Goal: Purchase product/service

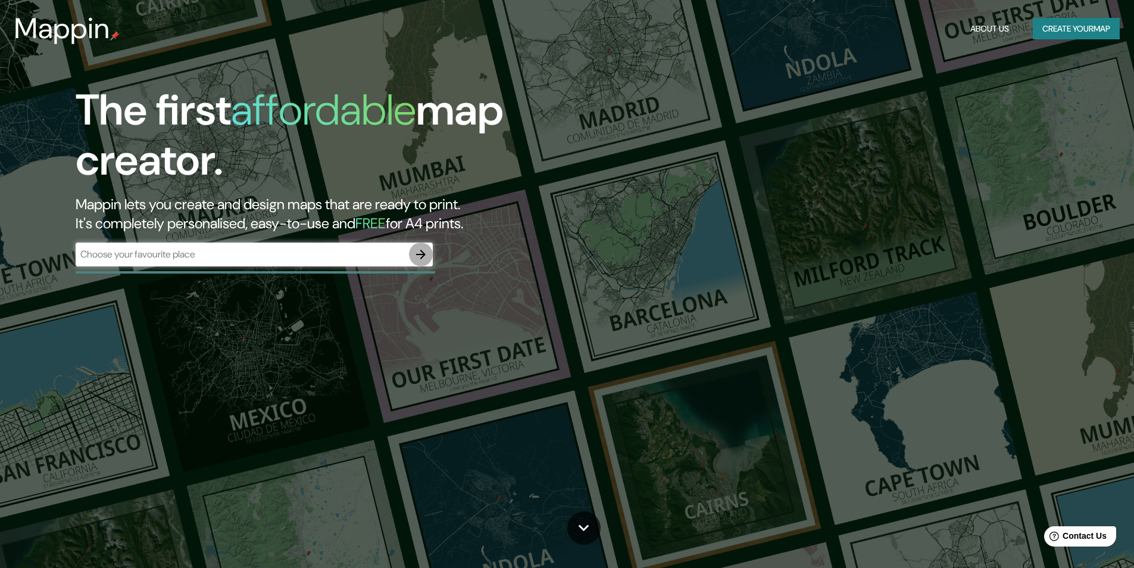
click at [419, 257] on icon "button" at bounding box center [421, 254] width 14 height 14
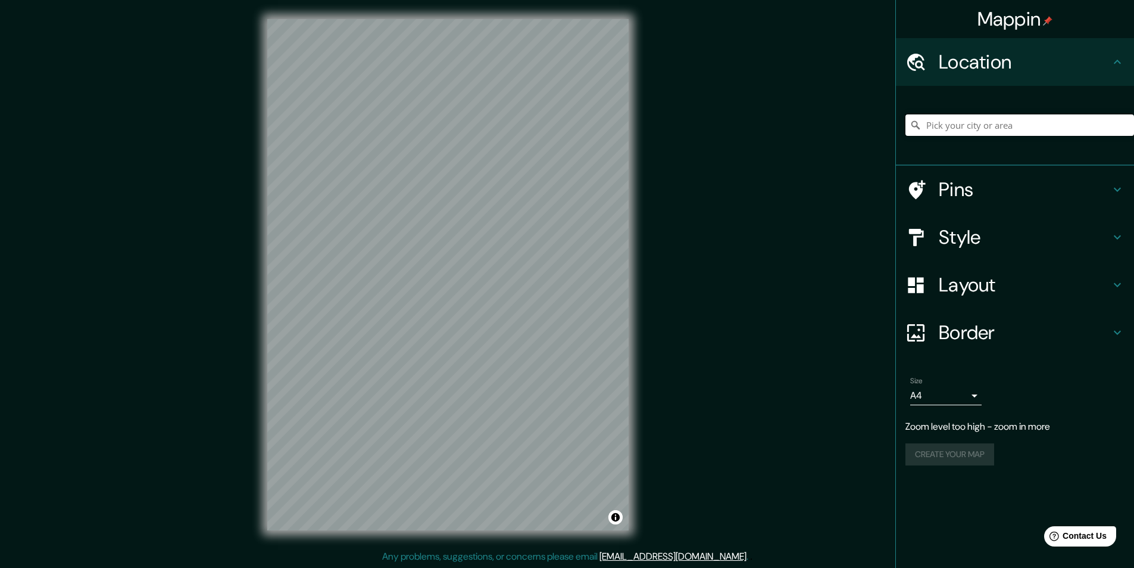
click at [995, 125] on input "Pick your city or area" at bounding box center [1020, 124] width 229 height 21
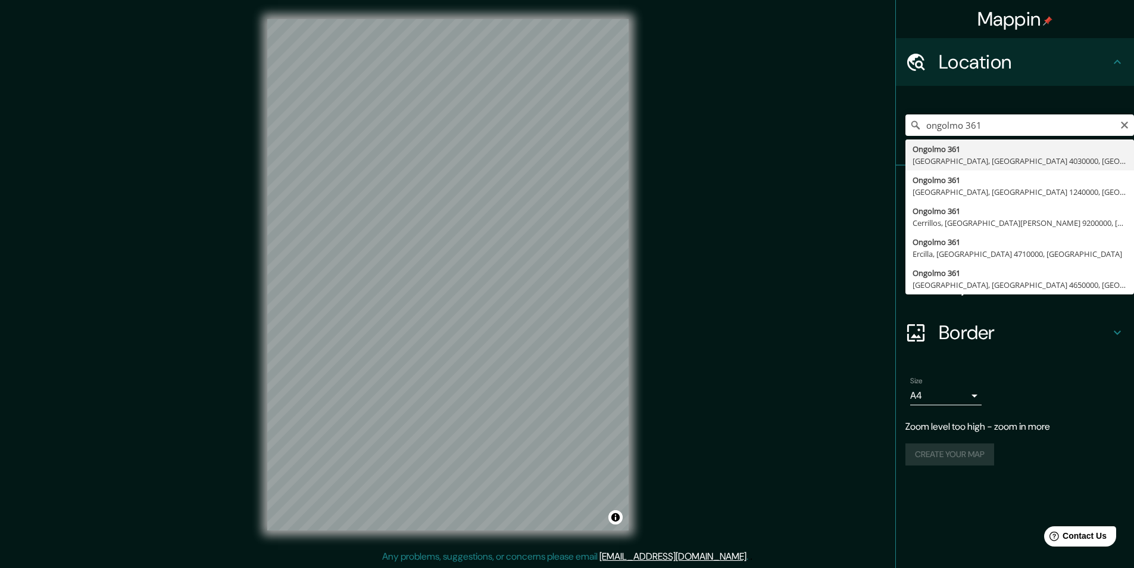
type input "[STREET_ADDRESS]"
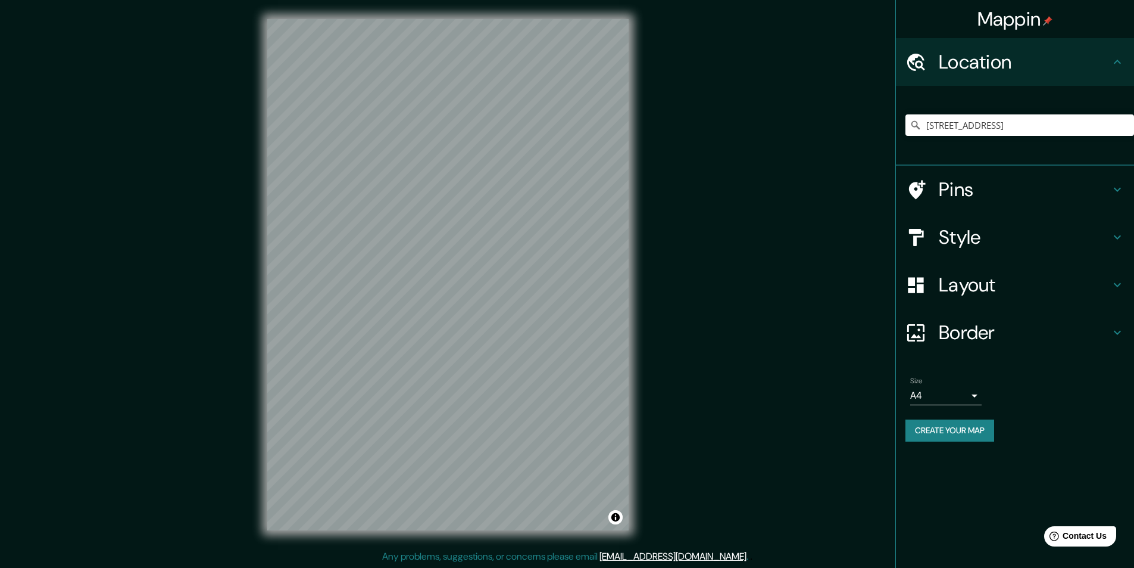
click at [1112, 198] on div "Pins" at bounding box center [1015, 190] width 238 height 48
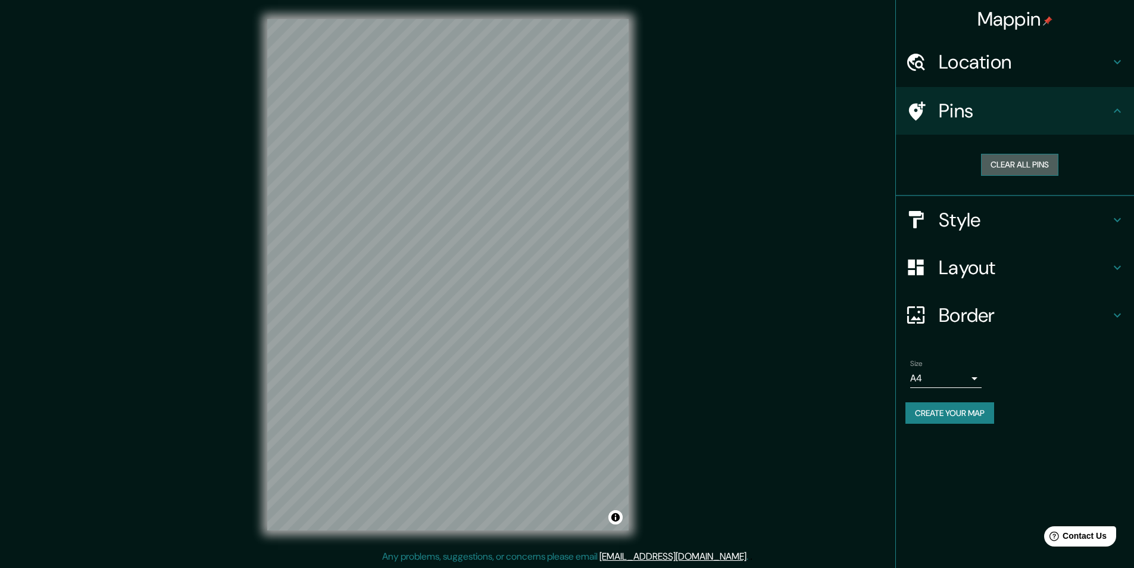
click at [998, 166] on button "Clear all pins" at bounding box center [1019, 165] width 77 height 22
click at [911, 110] on icon at bounding box center [917, 110] width 17 height 19
drag, startPoint x: 639, startPoint y: 404, endPoint x: 708, endPoint y: 364, distance: 79.5
click at [743, 370] on div "Mappin Location [STREET_ADDRESS] Pins Clear all pins Style Layout Border Choose…" at bounding box center [567, 284] width 1134 height 568
click at [1020, 164] on button "Clear all pins" at bounding box center [1019, 165] width 77 height 22
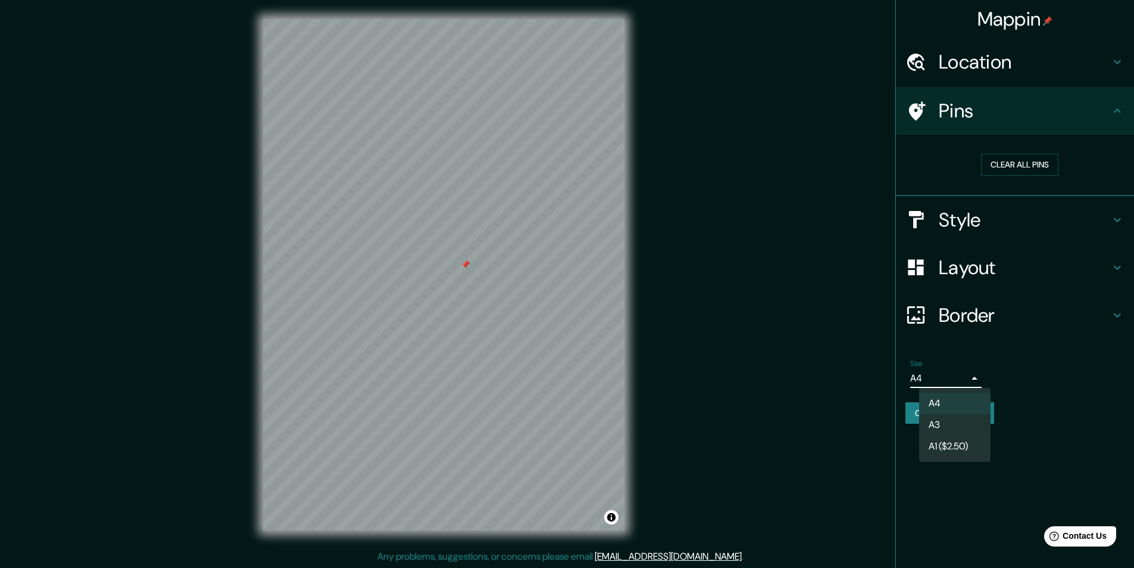
click at [973, 379] on body "Mappin Location [STREET_ADDRESS] Pins Clear all pins Style Layout Border Choose…" at bounding box center [567, 284] width 1134 height 568
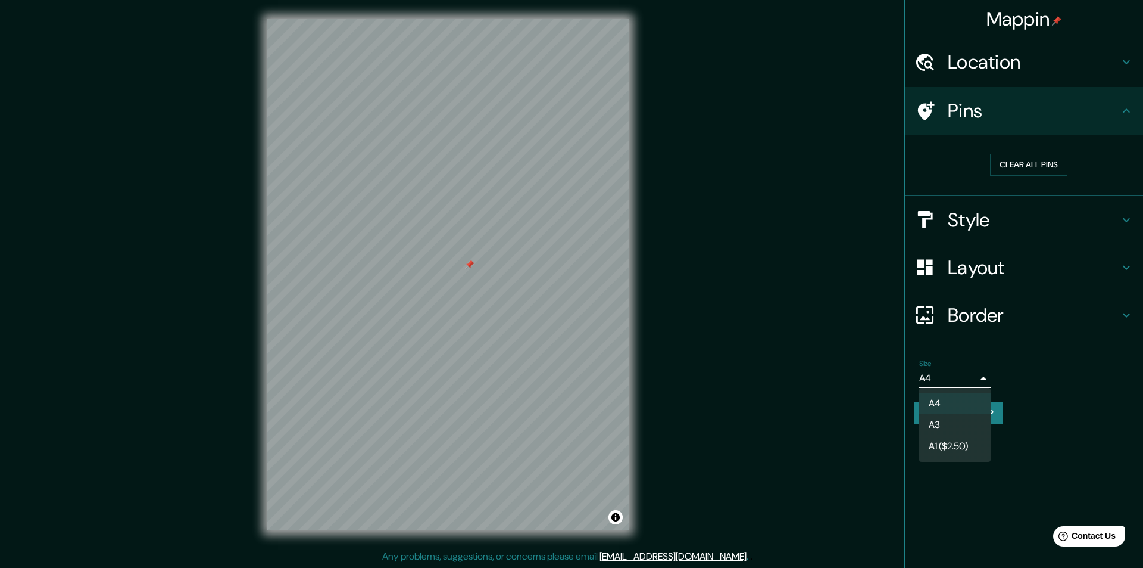
click at [980, 374] on div at bounding box center [571, 284] width 1143 height 568
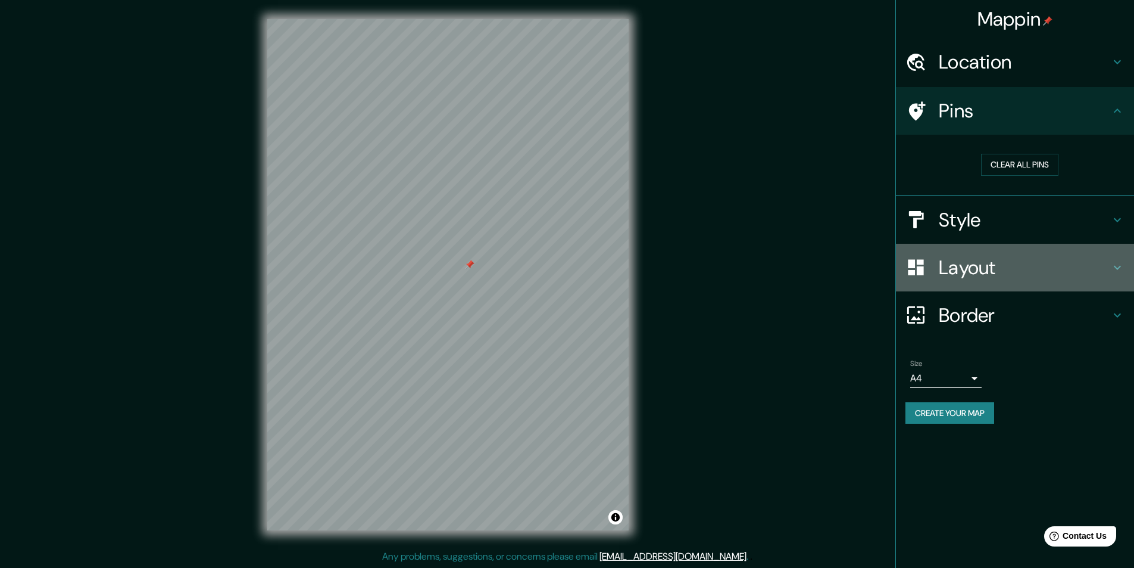
click at [1032, 257] on h4 "Layout" at bounding box center [1025, 267] width 172 height 24
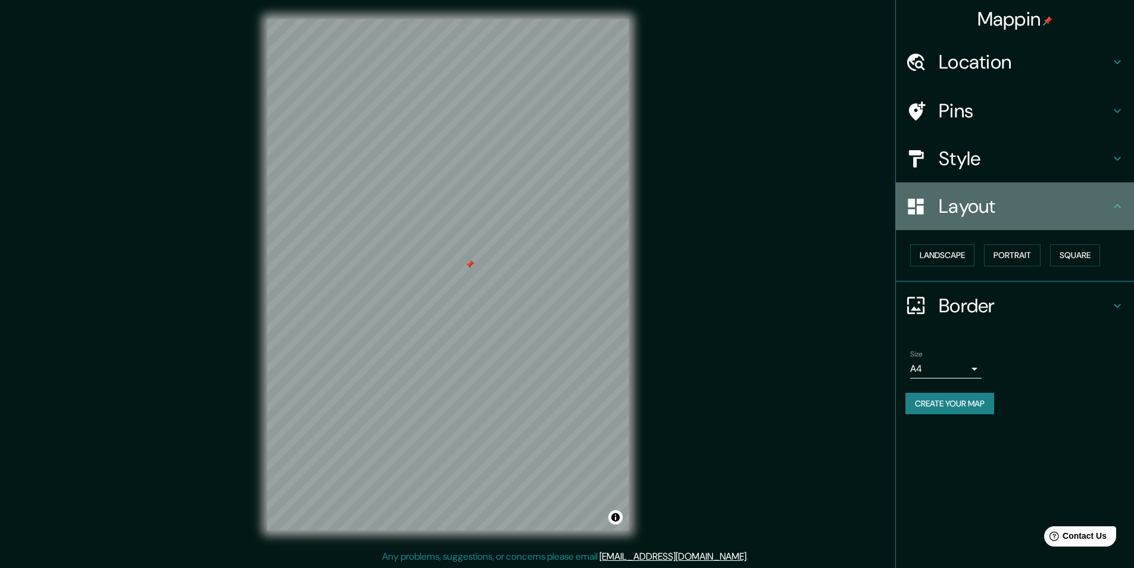
click at [1003, 210] on h4 "Layout" at bounding box center [1025, 206] width 172 height 24
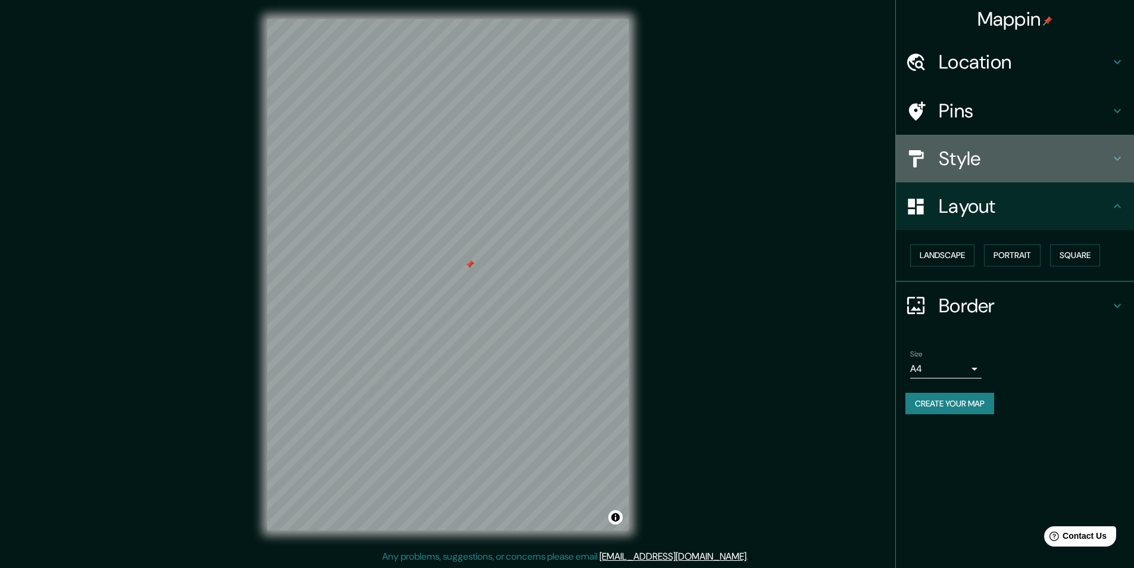
click at [1023, 165] on h4 "Style" at bounding box center [1025, 158] width 172 height 24
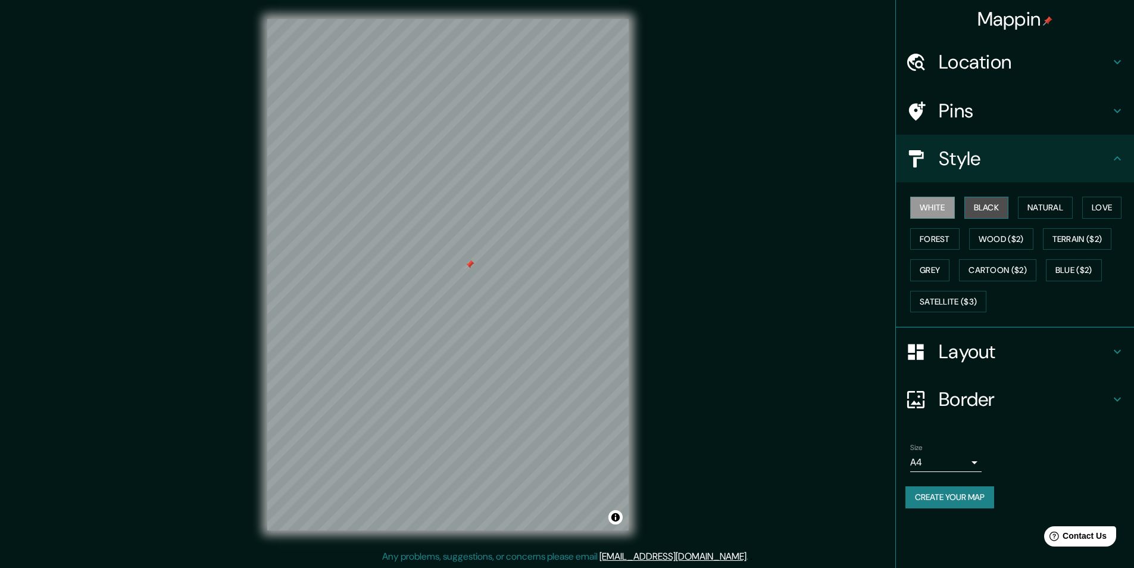
click at [1003, 202] on button "Black" at bounding box center [987, 208] width 45 height 22
click at [1038, 200] on button "Natural" at bounding box center [1045, 208] width 55 height 22
click at [1094, 207] on button "Love" at bounding box center [1102, 208] width 39 height 22
click at [943, 238] on button "Forest" at bounding box center [935, 239] width 49 height 22
click at [996, 237] on button "Wood ($2)" at bounding box center [1002, 239] width 64 height 22
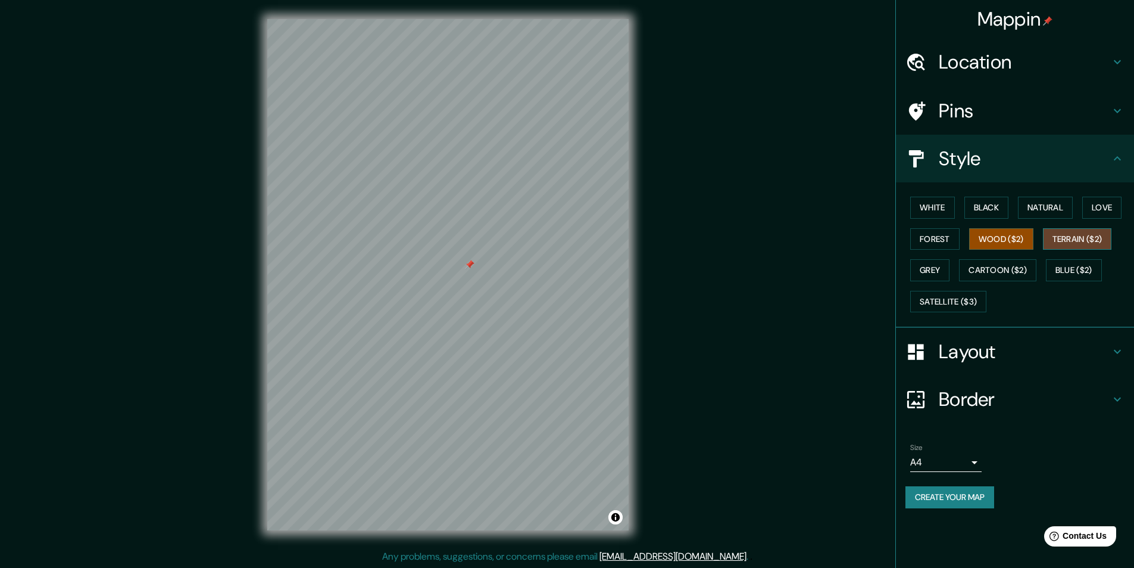
click at [1063, 236] on button "Terrain ($2)" at bounding box center [1077, 239] width 69 height 22
click at [942, 271] on button "Grey" at bounding box center [930, 270] width 39 height 22
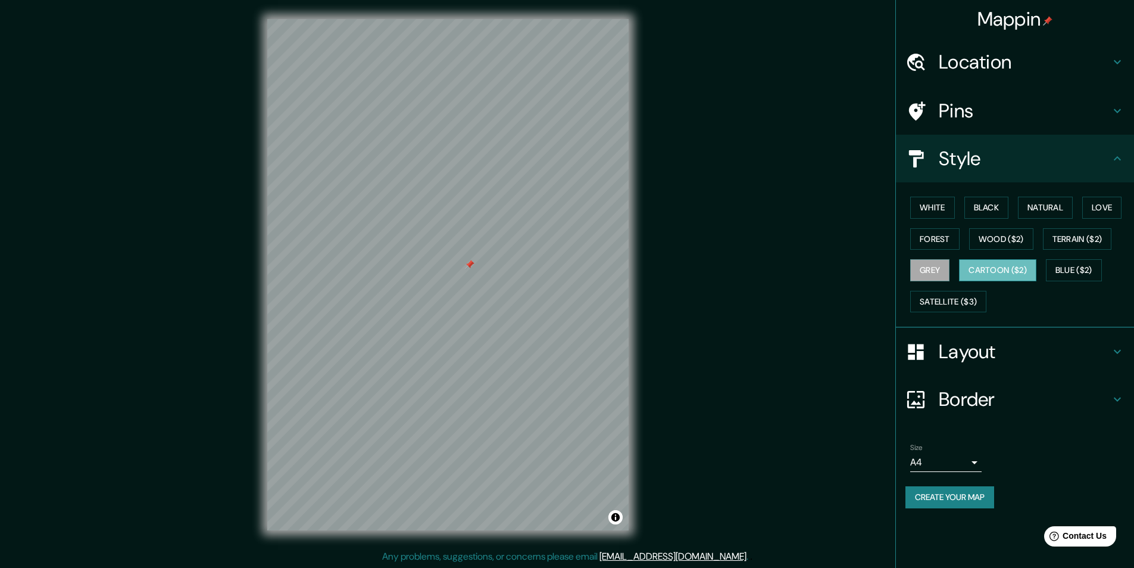
click at [991, 265] on button "Cartoon ($2)" at bounding box center [997, 270] width 77 height 22
click at [1086, 272] on button "Blue ($2)" at bounding box center [1074, 270] width 56 height 22
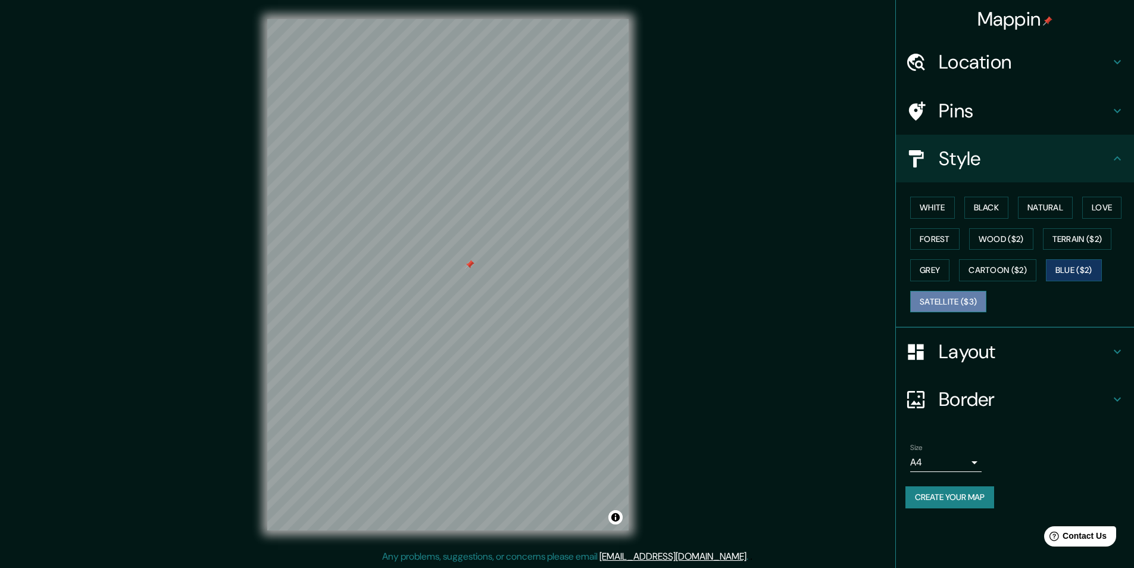
click at [961, 301] on button "Satellite ($3)" at bounding box center [949, 302] width 76 height 22
click at [1088, 276] on button "Blue ($2)" at bounding box center [1074, 270] width 56 height 22
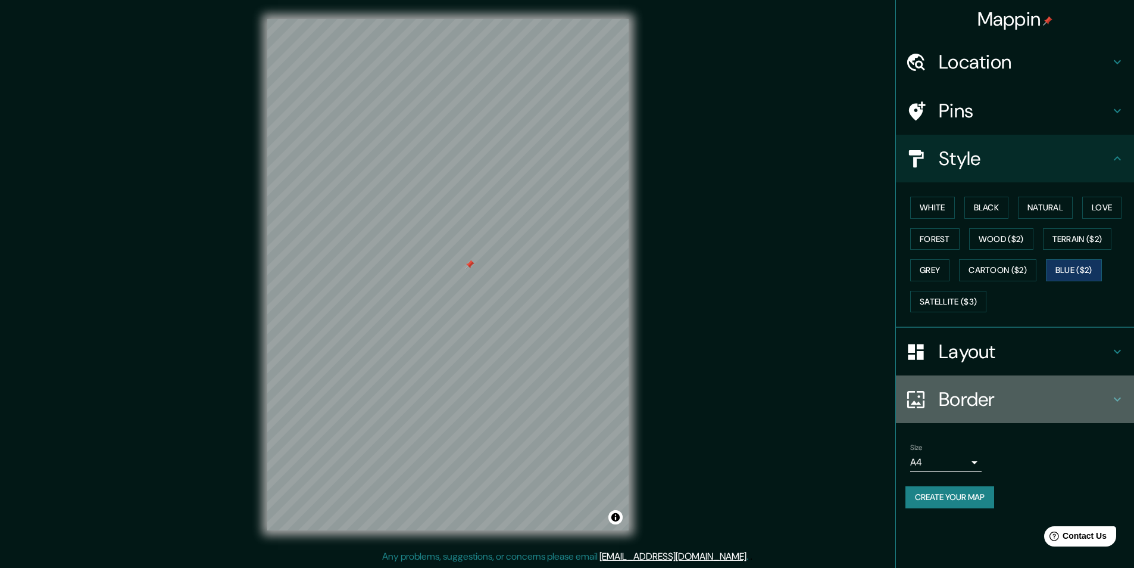
click at [980, 397] on h4 "Border" at bounding box center [1025, 399] width 172 height 24
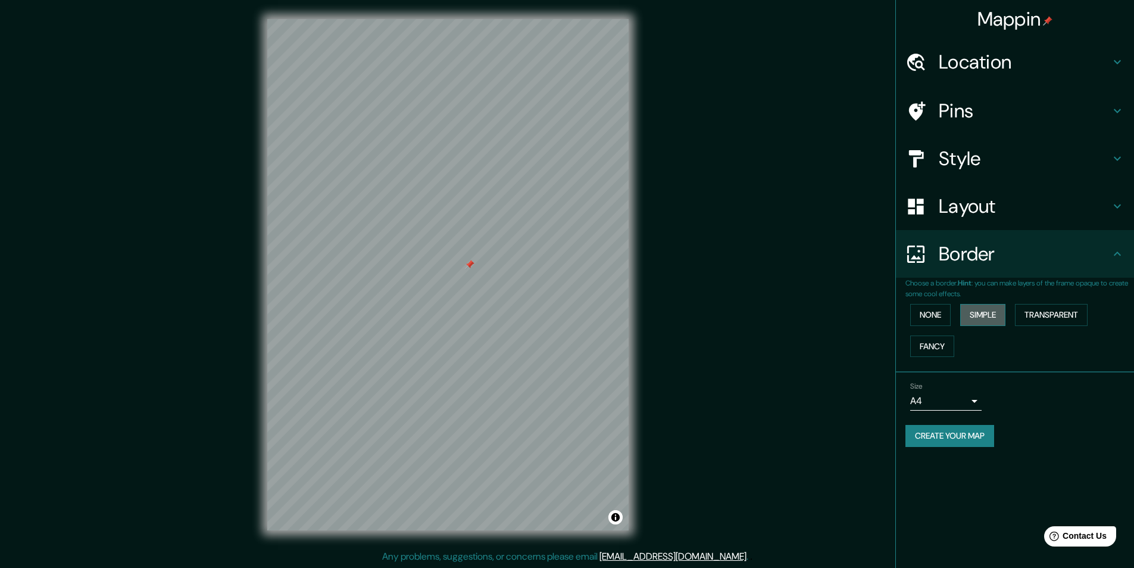
click at [977, 316] on button "Simple" at bounding box center [983, 315] width 45 height 22
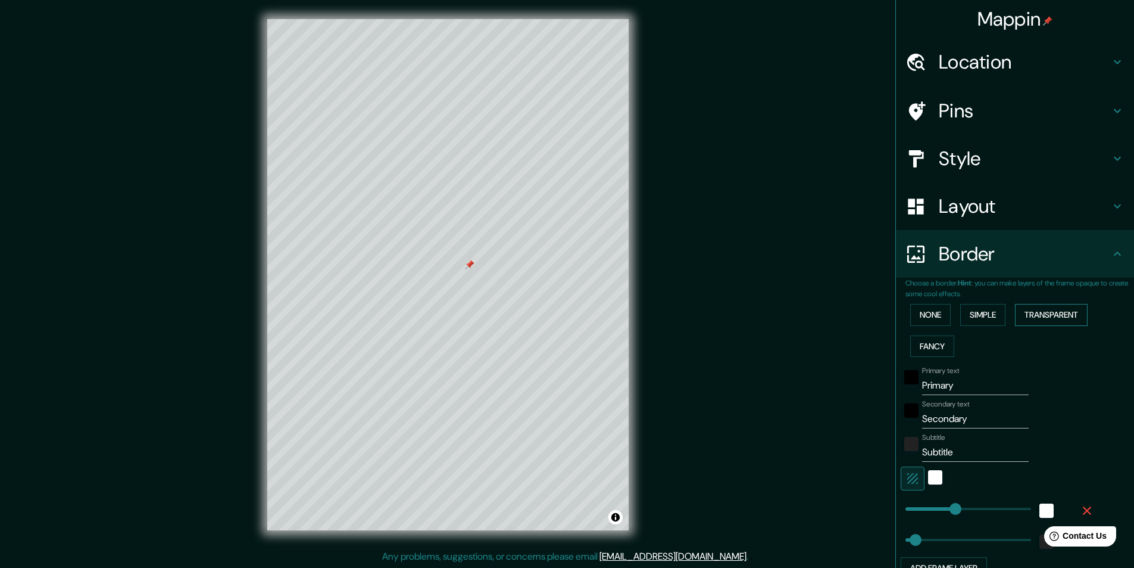
click at [1033, 315] on button "Transparent" at bounding box center [1051, 315] width 73 height 22
click at [933, 345] on button "Fancy" at bounding box center [933, 346] width 44 height 22
click at [933, 322] on button "None" at bounding box center [931, 315] width 40 height 22
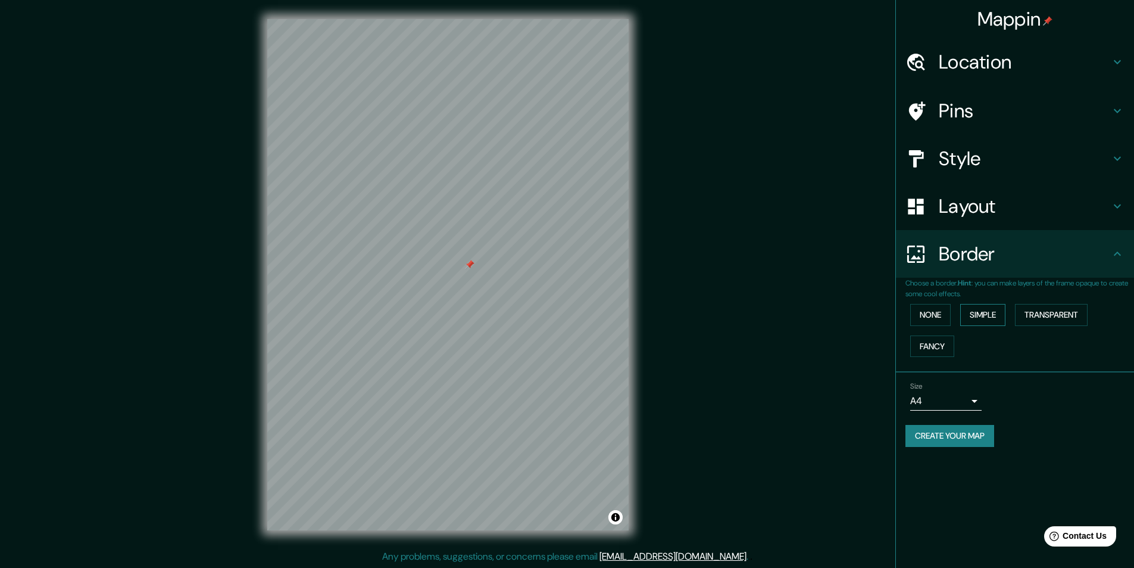
click at [974, 319] on button "Simple" at bounding box center [983, 315] width 45 height 22
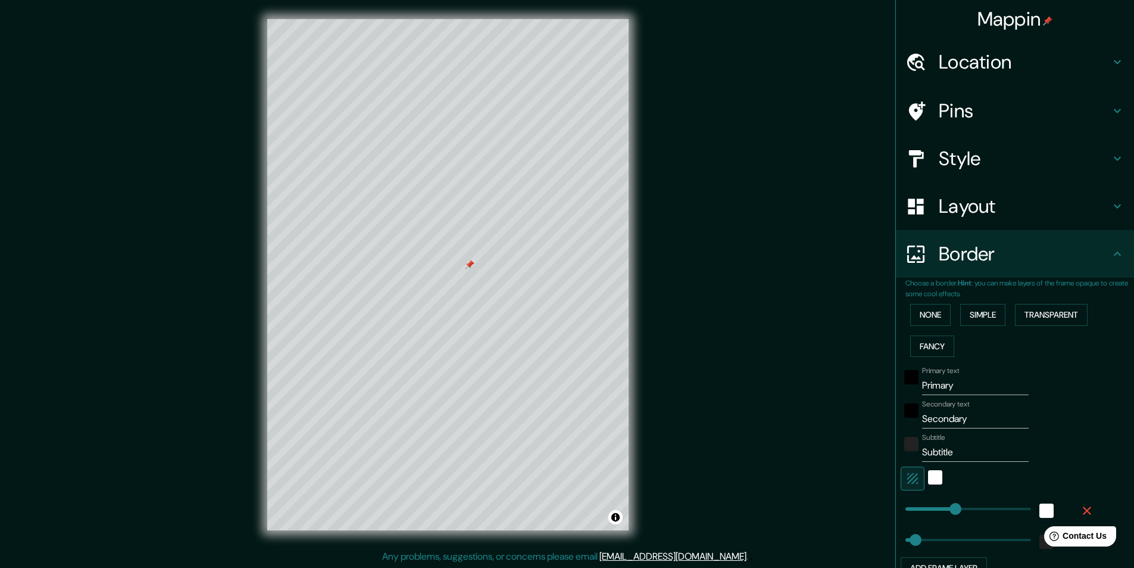
scroll to position [60, 0]
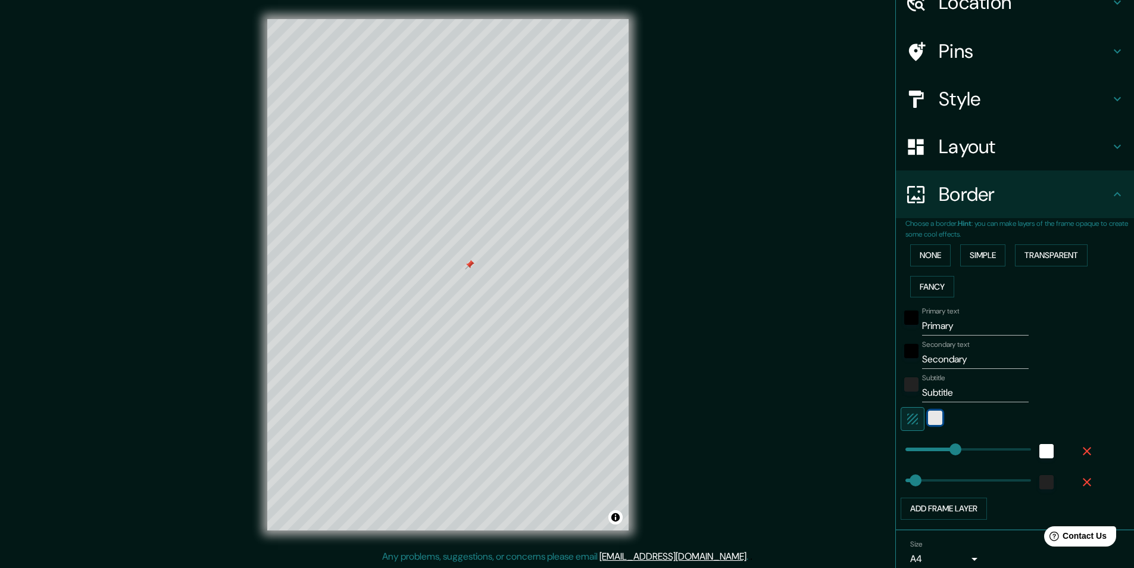
click at [928, 417] on div "white" at bounding box center [935, 417] width 14 height 14
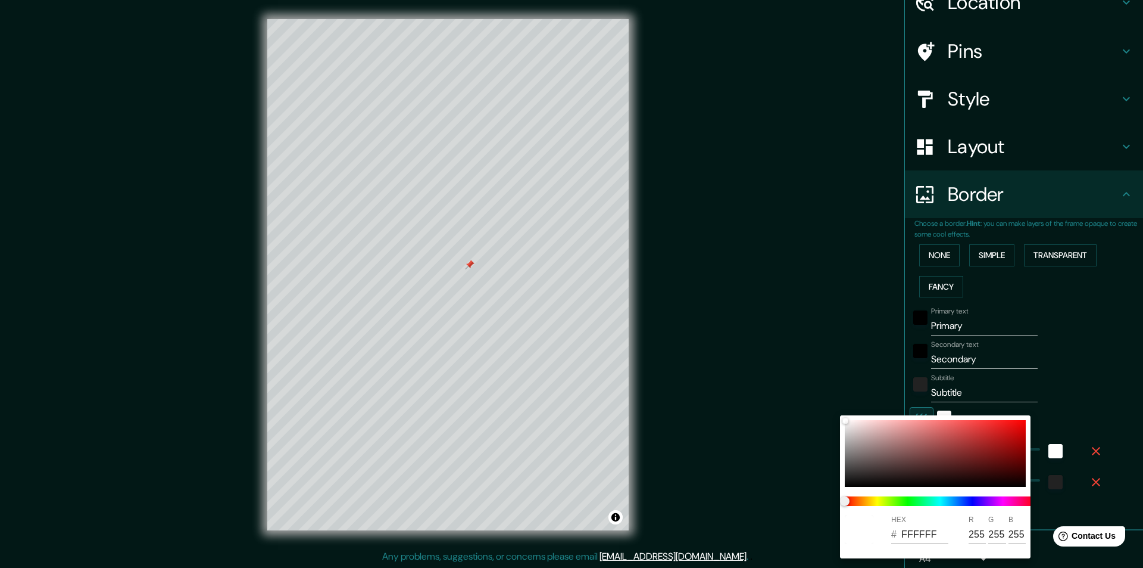
click at [1067, 381] on div at bounding box center [571, 284] width 1143 height 568
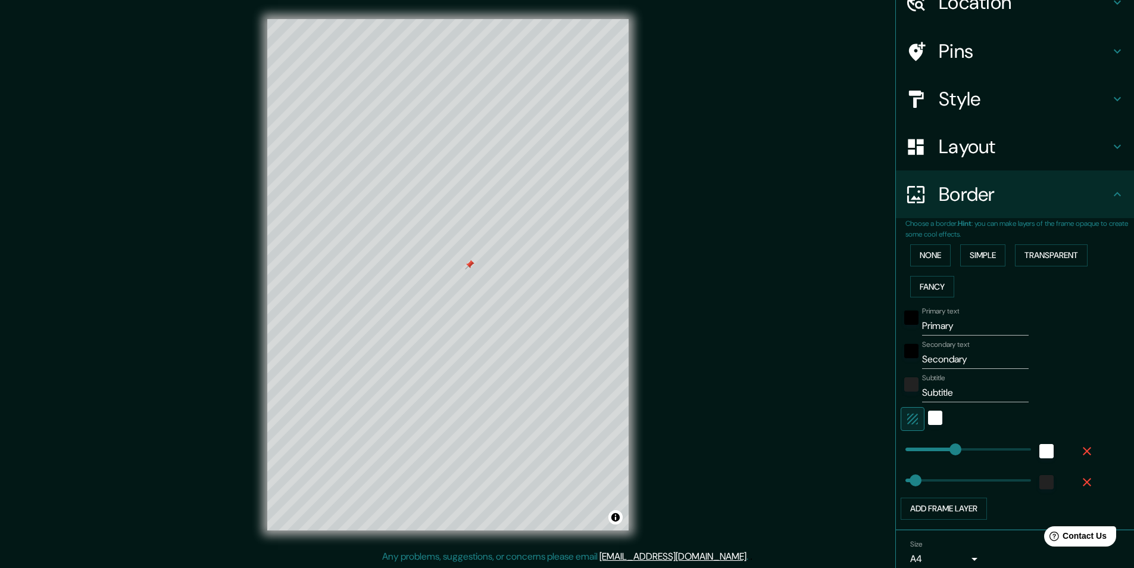
click at [901, 417] on button "button" at bounding box center [913, 419] width 24 height 24
type input "243"
type input "49"
click at [962, 332] on input "Primary" at bounding box center [975, 325] width 107 height 19
type input "Primar"
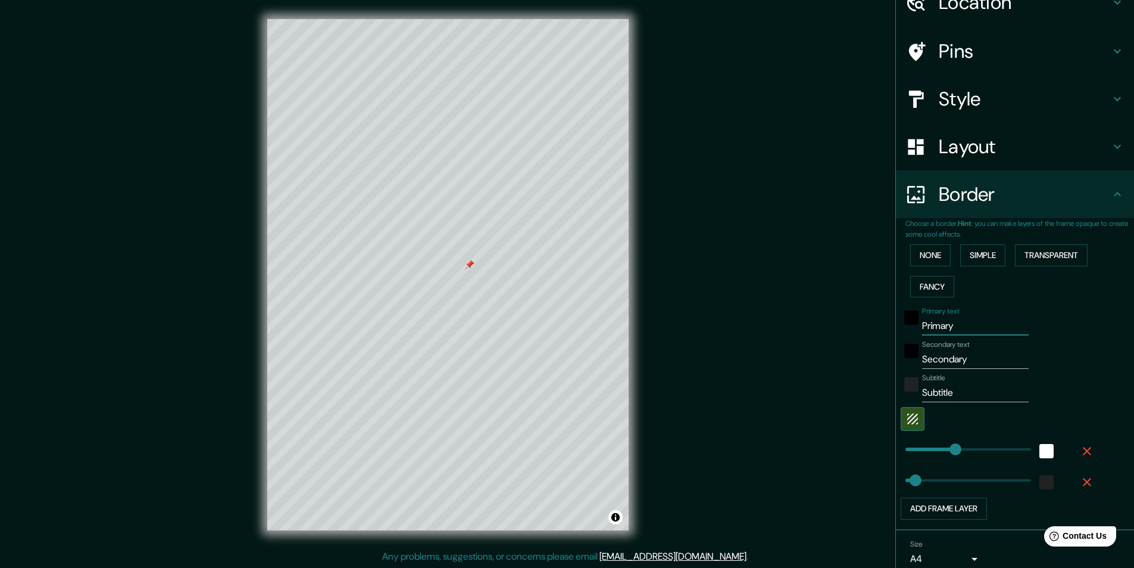
type input "243"
type input "49"
type input "Prima"
type input "243"
type input "49"
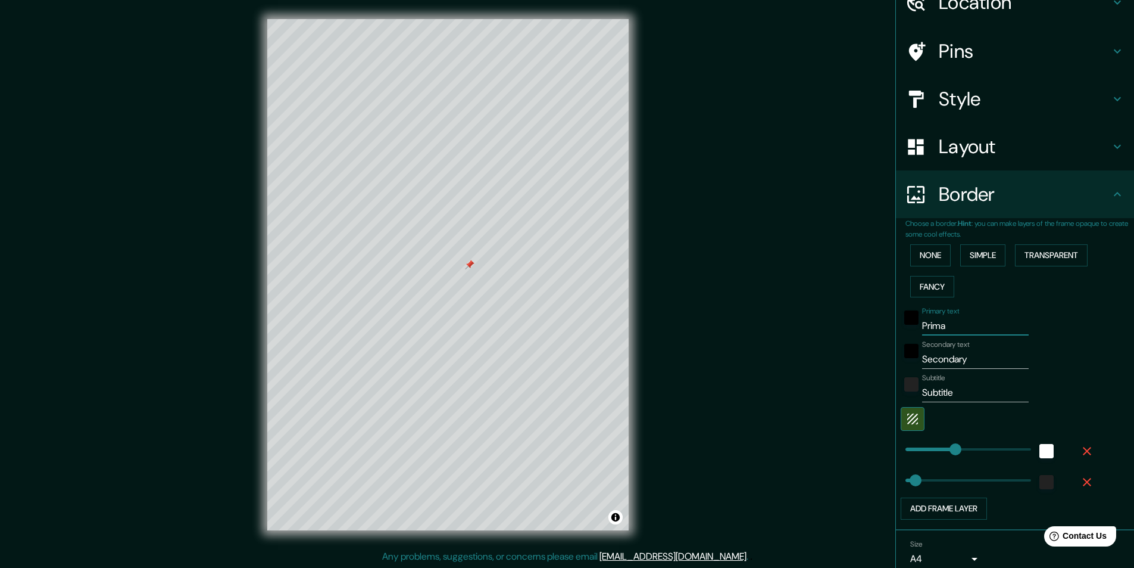
type input "Prim"
type input "243"
type input "49"
type input "Pri"
type input "243"
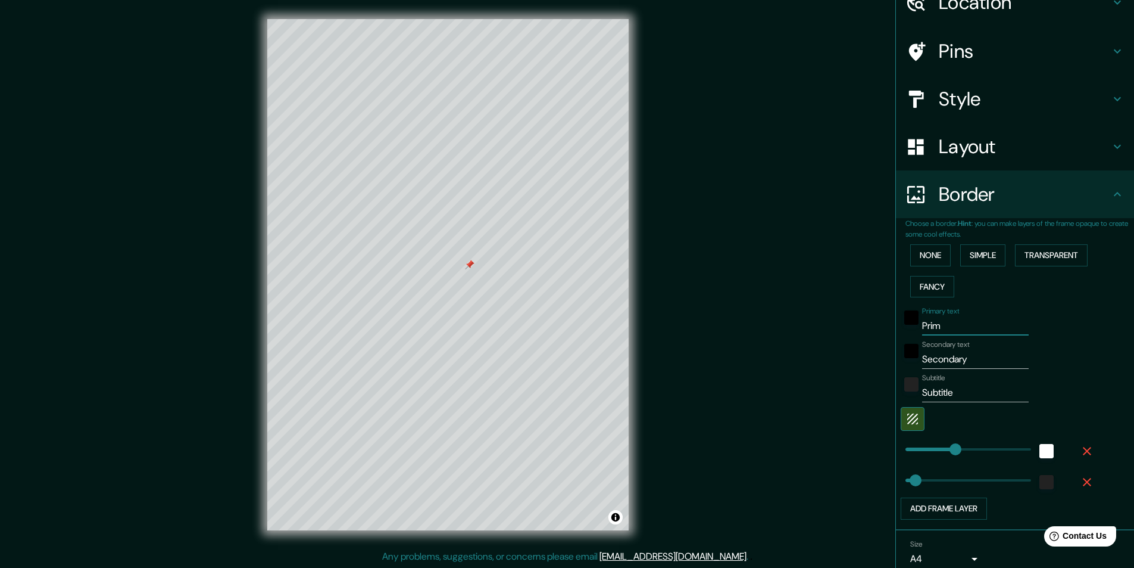
type input "49"
type input "Pr"
type input "243"
type input "49"
type input "P"
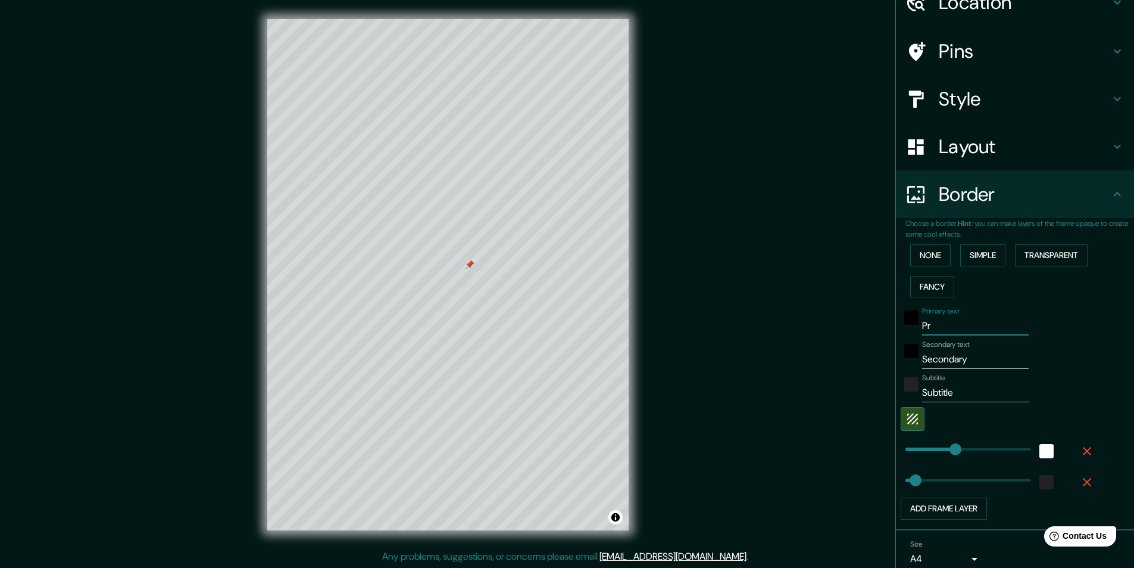
type input "243"
type input "49"
type input "243"
type input "49"
type input "n"
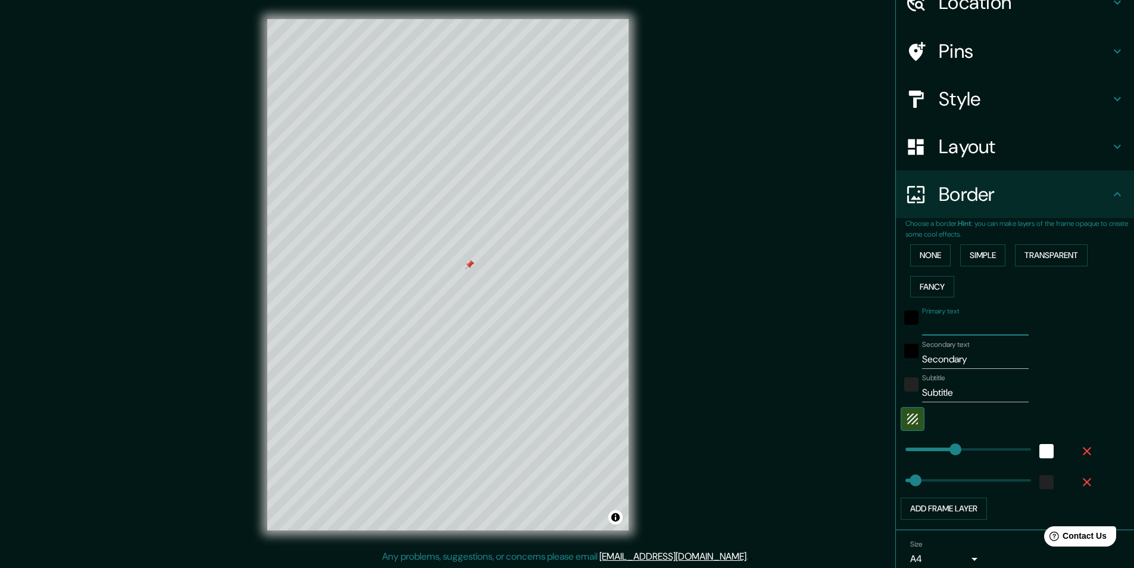
type input "243"
type input "49"
type input "no"
type input "243"
type input "49"
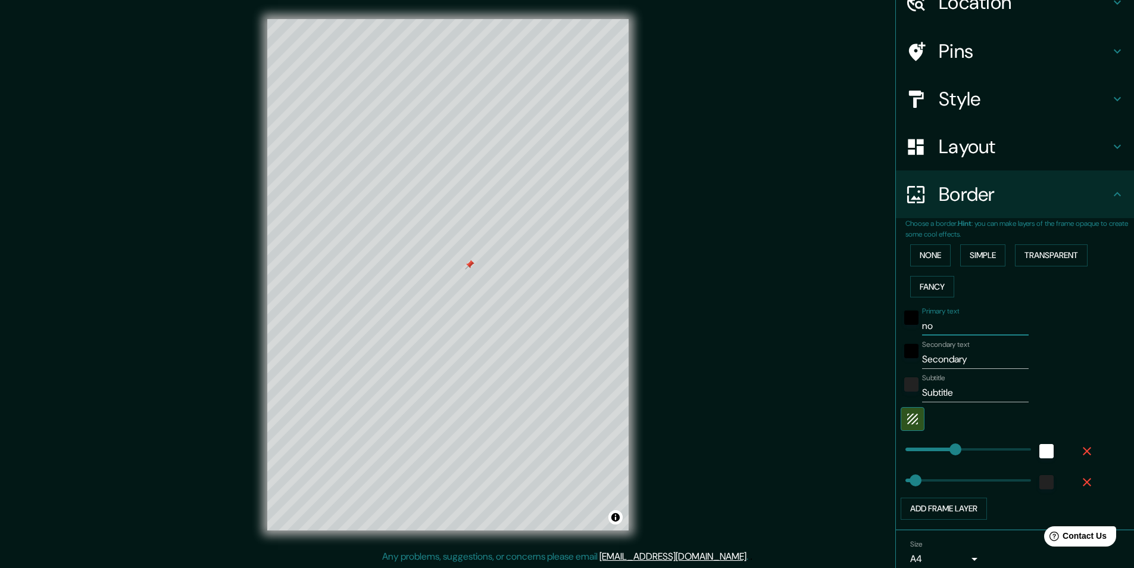
type input "n"
type input "243"
type input "49"
type input "243"
type input "49"
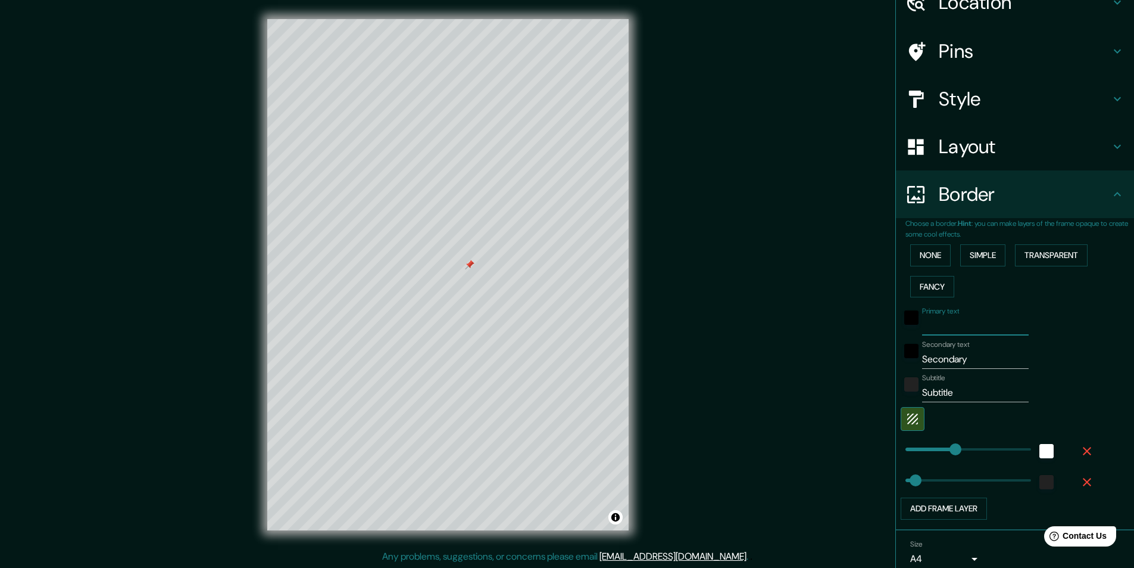
type input "o"
type input "243"
type input "49"
type input "on"
type input "243"
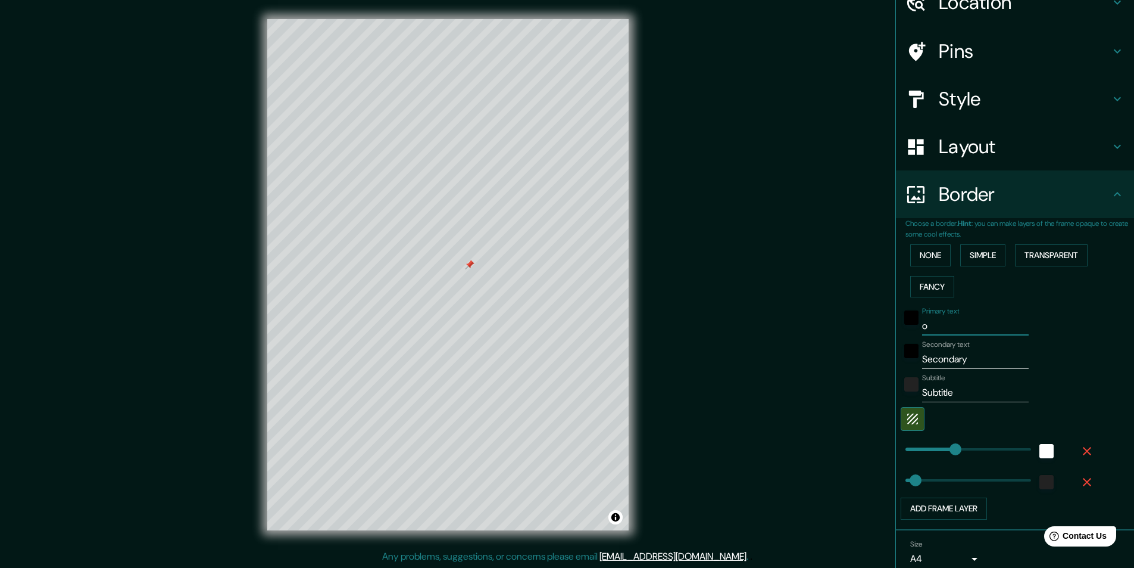
type input "49"
type input "ong"
type input "243"
type input "49"
type input "ongo"
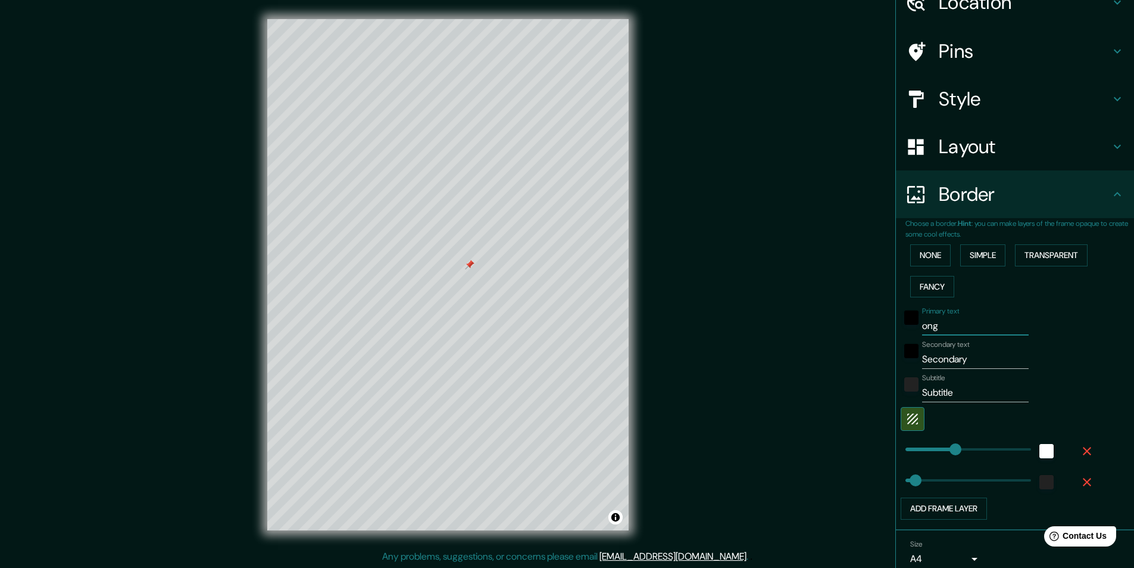
type input "243"
type input "49"
type input "ongol"
type input "243"
type input "49"
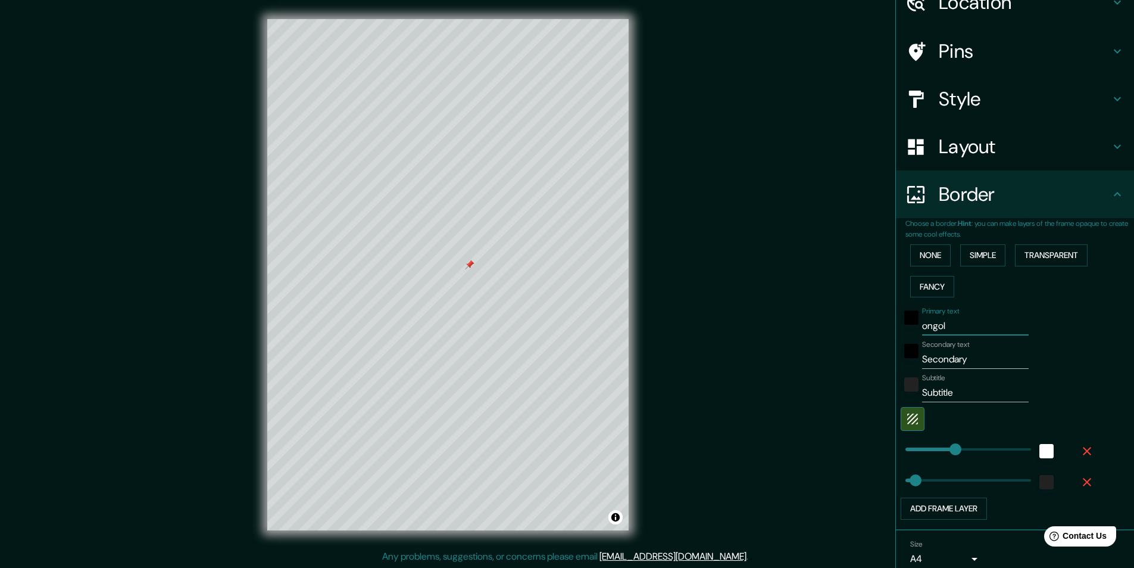
type input "ongolm"
type input "243"
type input "49"
type input "ongolmo"
type input "243"
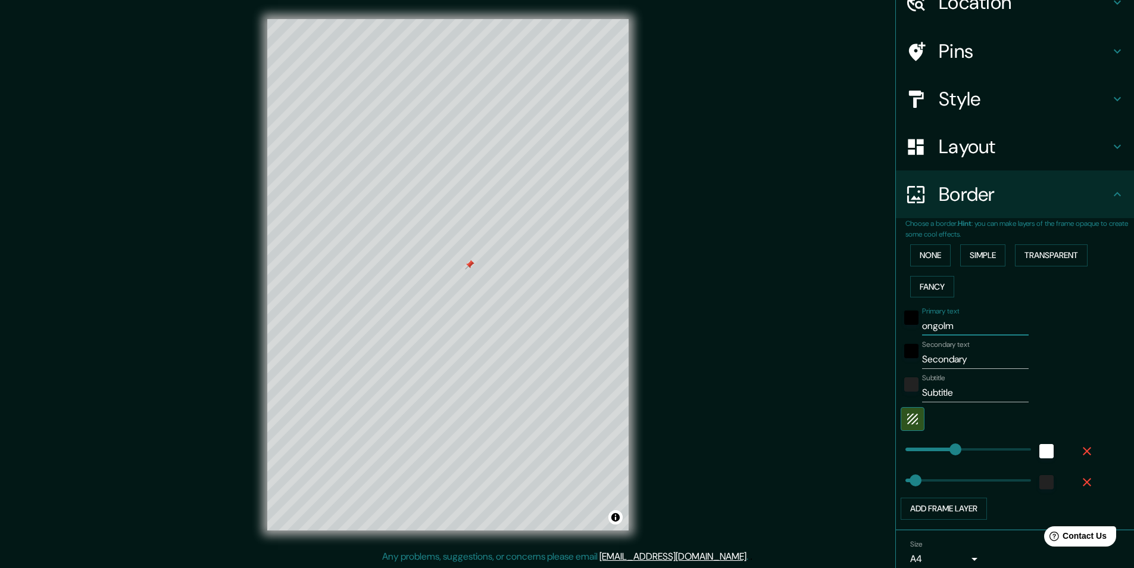
type input "49"
type input "ongolmo"
click at [966, 355] on input "Secondary" at bounding box center [975, 359] width 107 height 19
type input "Secondar"
type input "243"
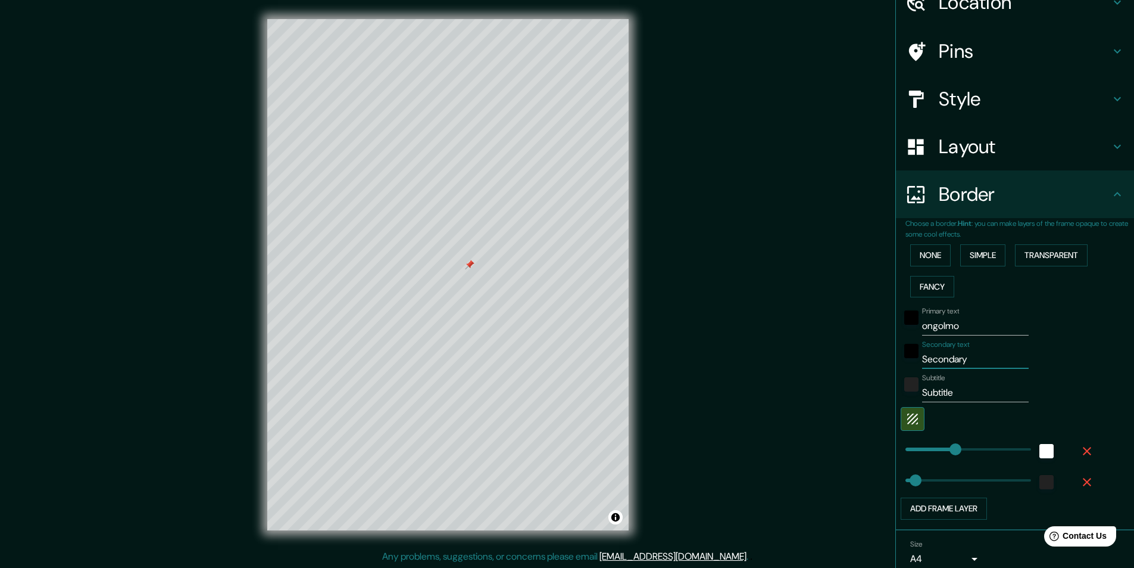
type input "49"
type input "Seconda"
type input "243"
type input "49"
type input "Second"
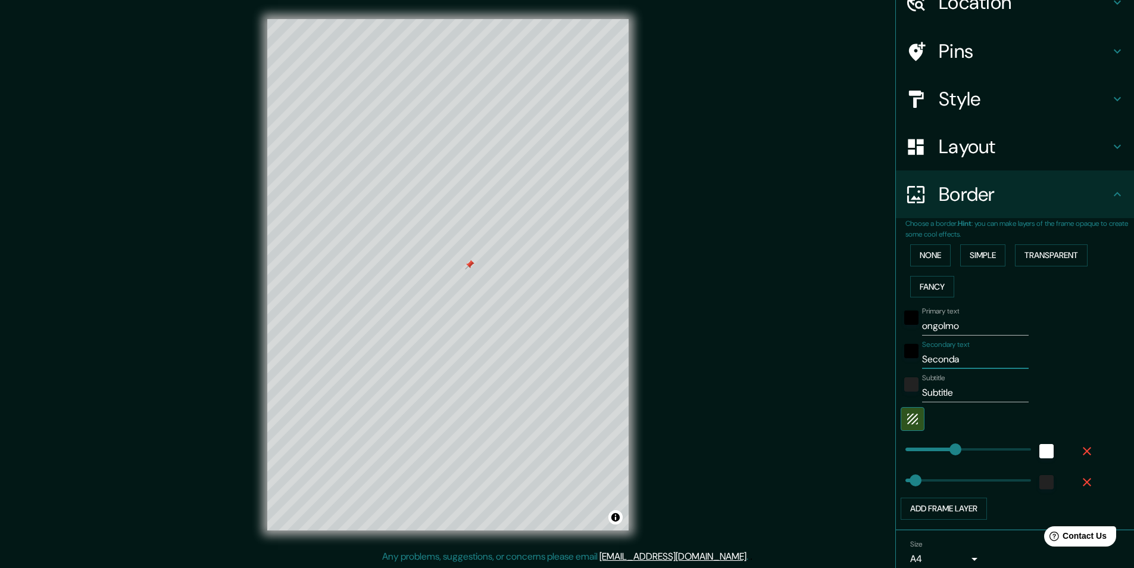
type input "243"
type input "49"
type input "Secon"
type input "243"
type input "49"
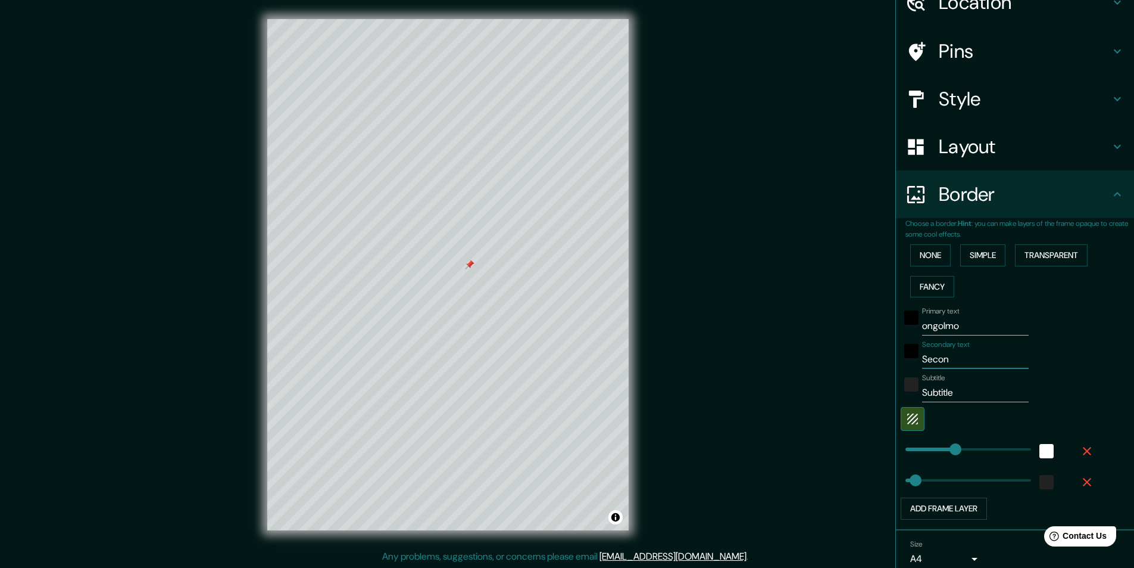
type input "Seco"
type input "243"
type input "49"
type input "Sec"
type input "243"
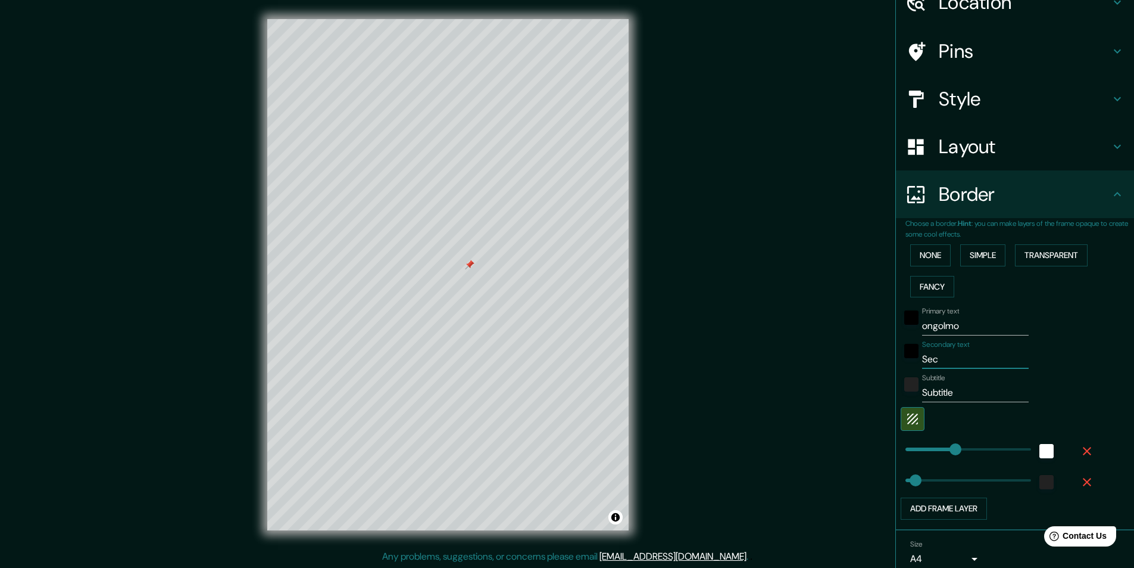
type input "49"
type input "Se"
type input "243"
type input "49"
type input "S"
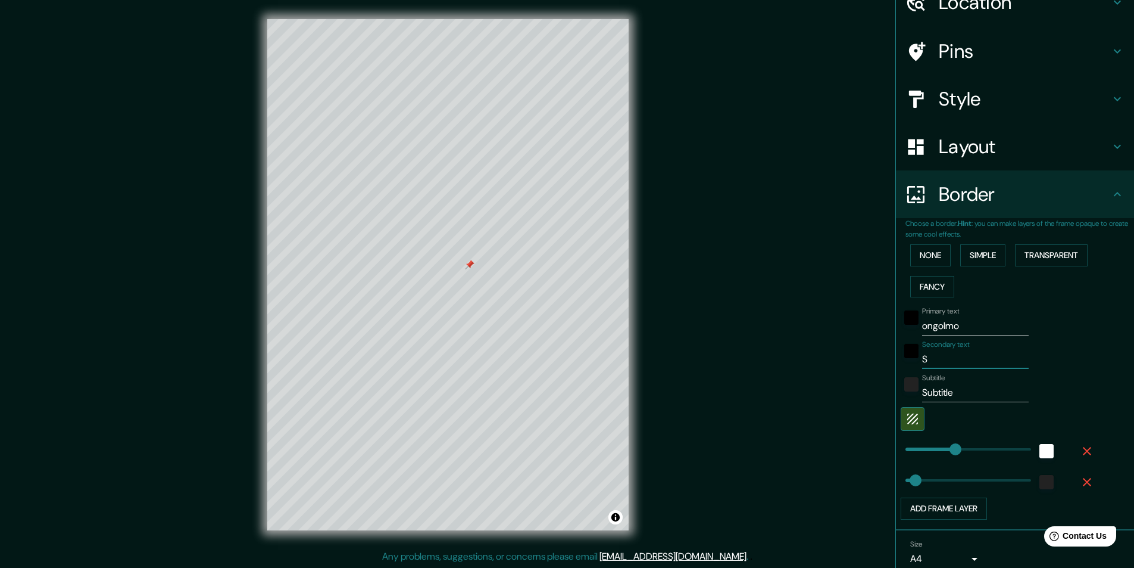
type input "243"
type input "49"
type input "243"
type input "49"
type input "3"
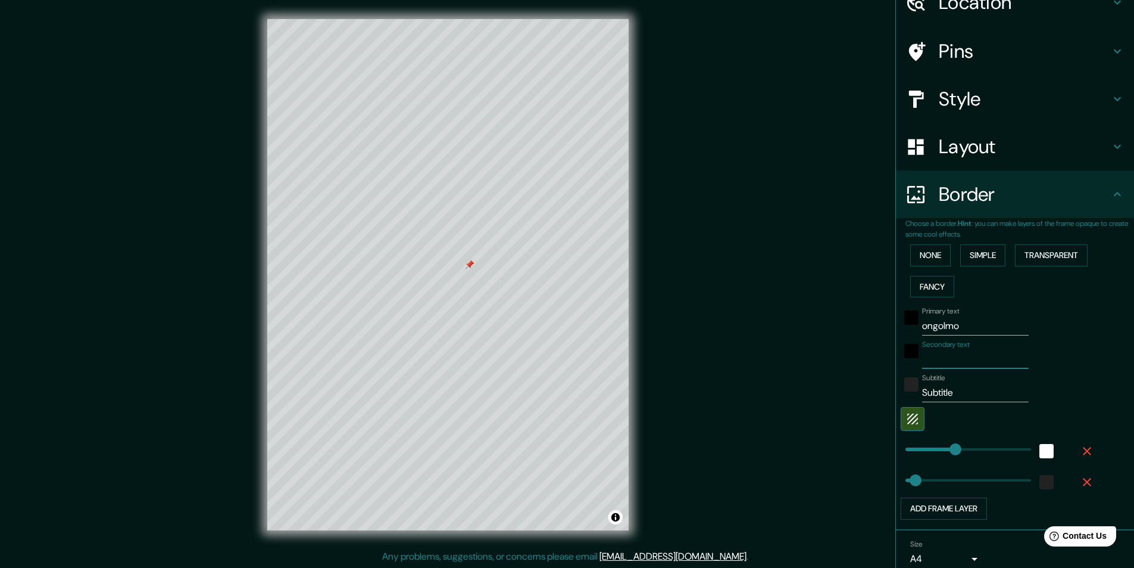
type input "243"
type input "49"
type input "36"
type input "243"
type input "49"
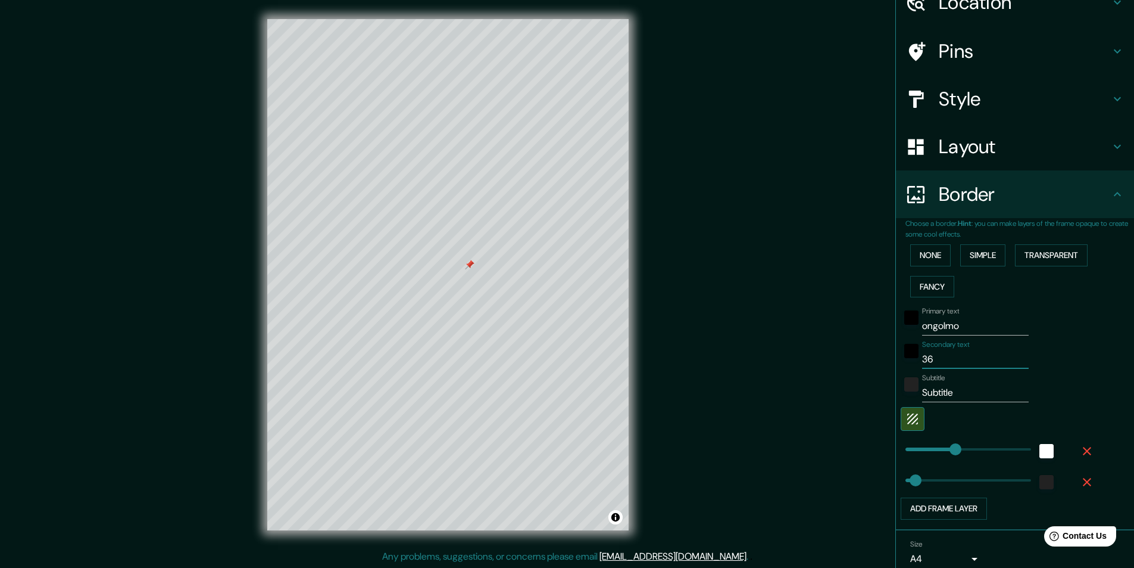
type input "361"
type input "243"
type input "49"
type input "361"
click at [971, 388] on input "Subtitle" at bounding box center [975, 392] width 107 height 19
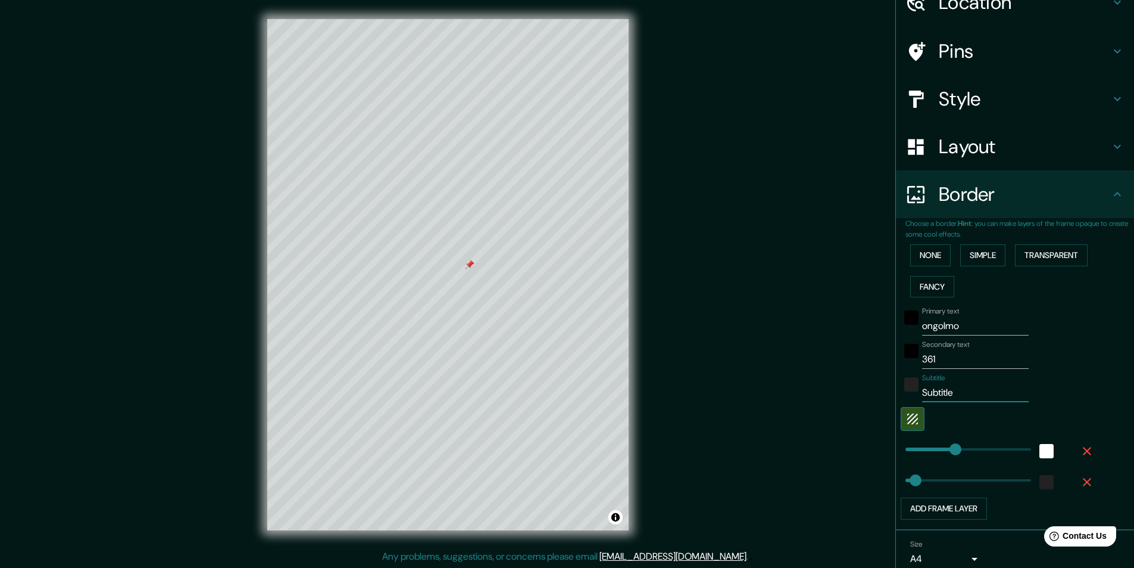
type input "Subtitl"
type input "243"
type input "49"
type input "S"
type input "243"
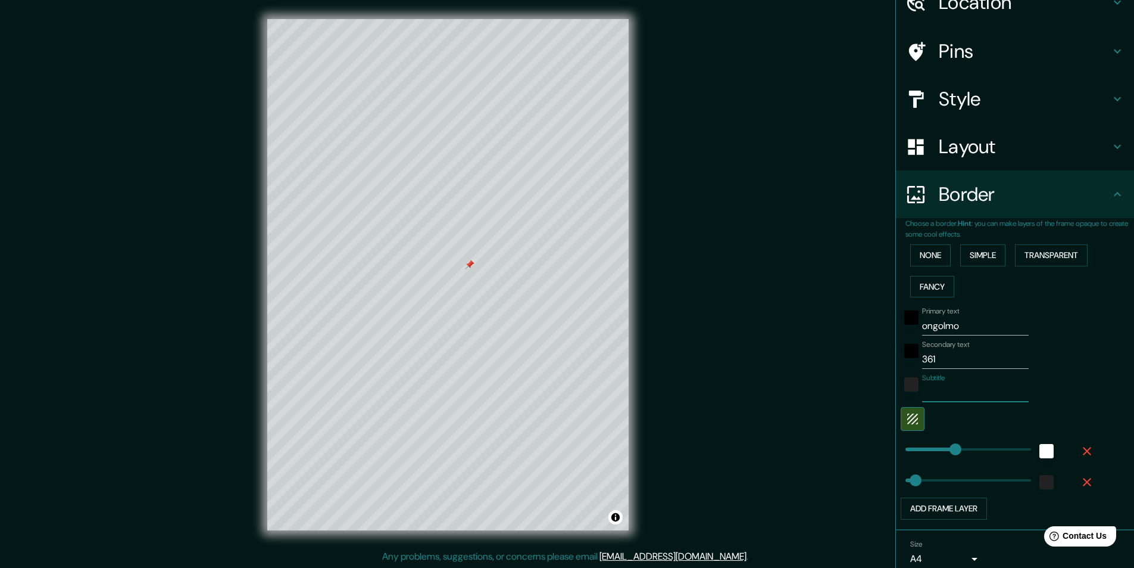
type input "49"
click at [1056, 359] on div "Secondary text 361" at bounding box center [998, 354] width 195 height 29
click at [937, 258] on button "None" at bounding box center [931, 255] width 40 height 22
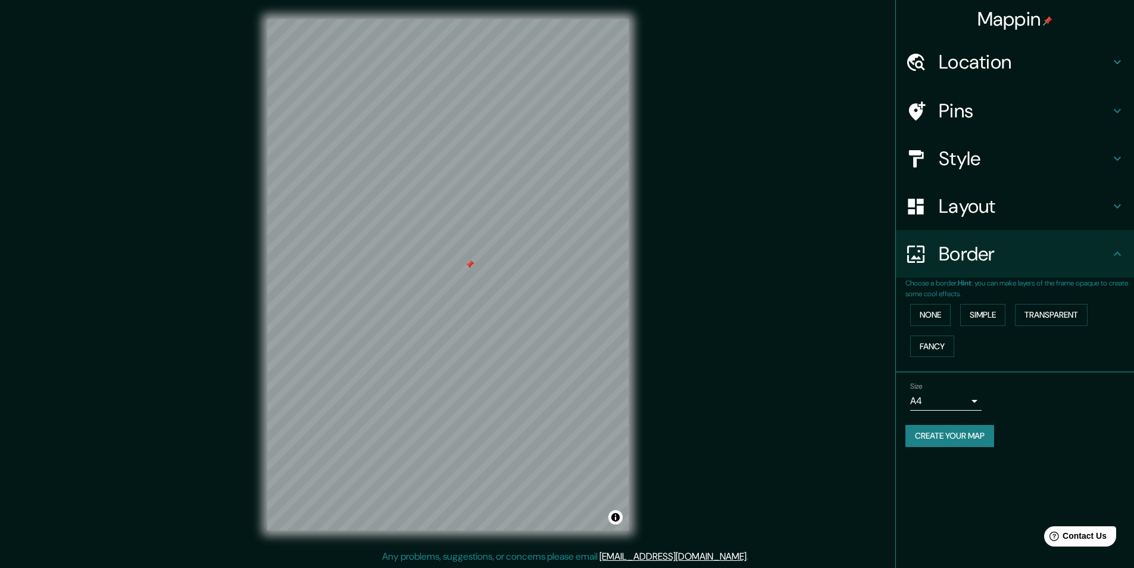
click at [956, 435] on button "Create your map" at bounding box center [950, 436] width 89 height 22
click at [973, 436] on button "Create your map" at bounding box center [950, 436] width 89 height 22
